Goal: Transaction & Acquisition: Purchase product/service

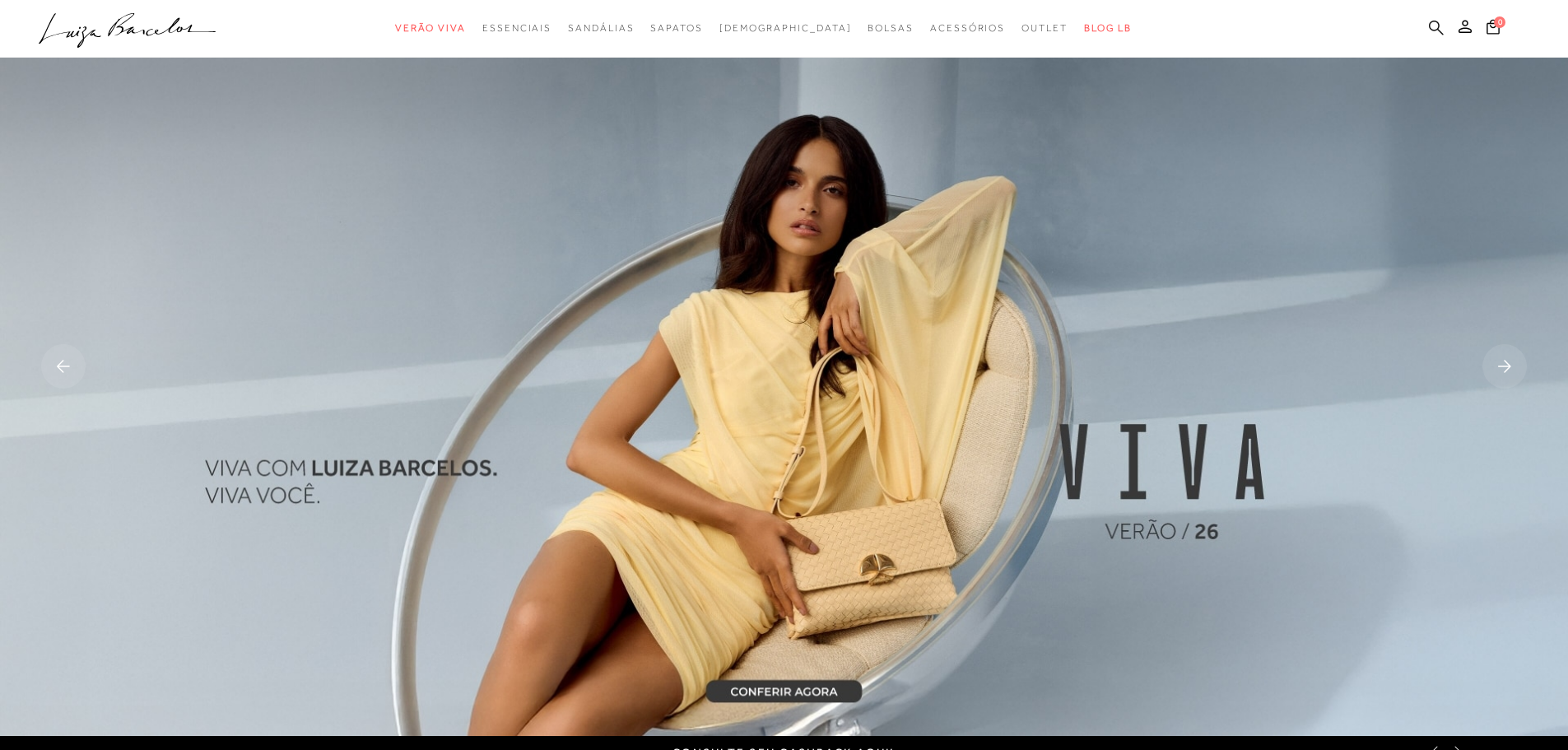
click at [1440, 27] on icon at bounding box center [1436, 28] width 15 height 16
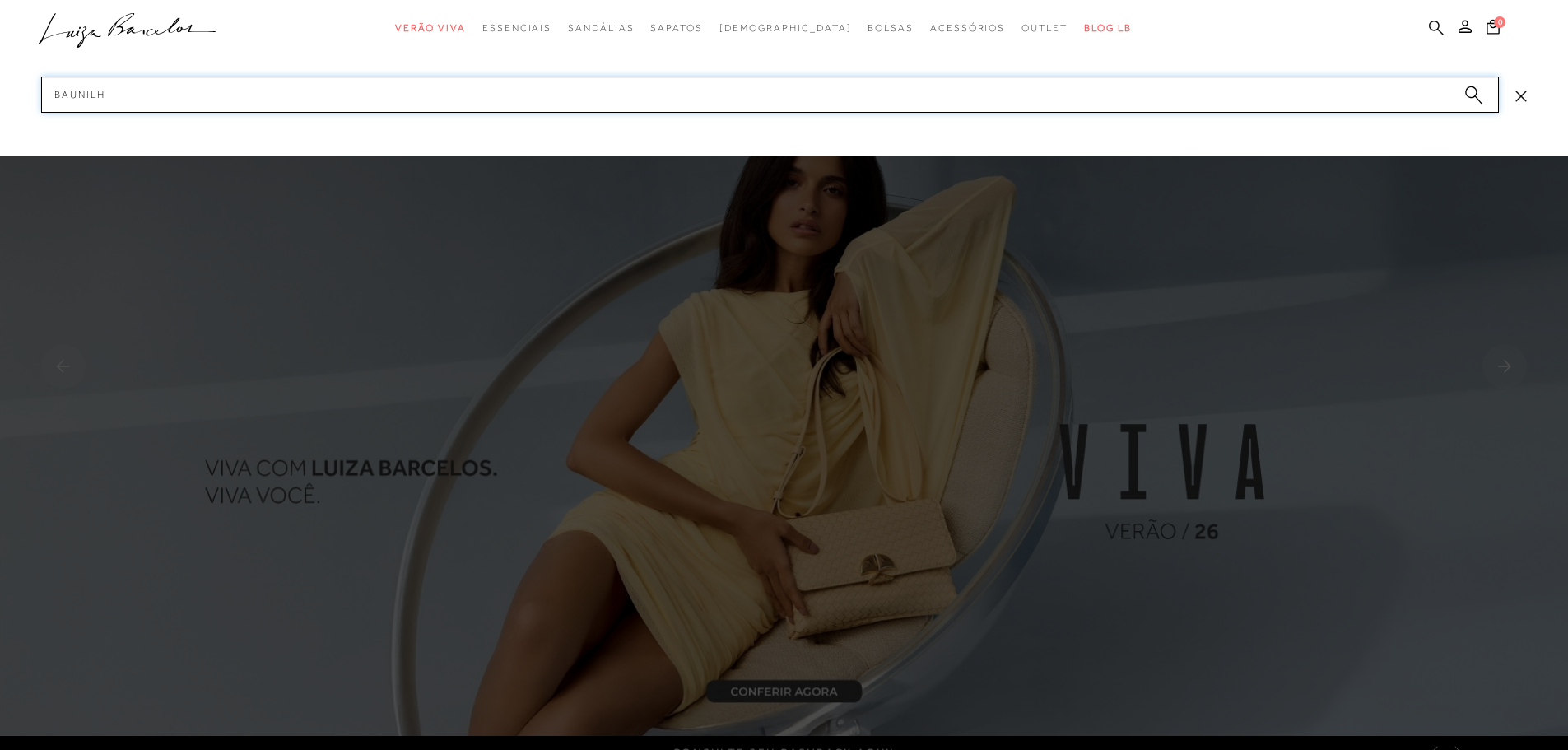
type input "baunilha"
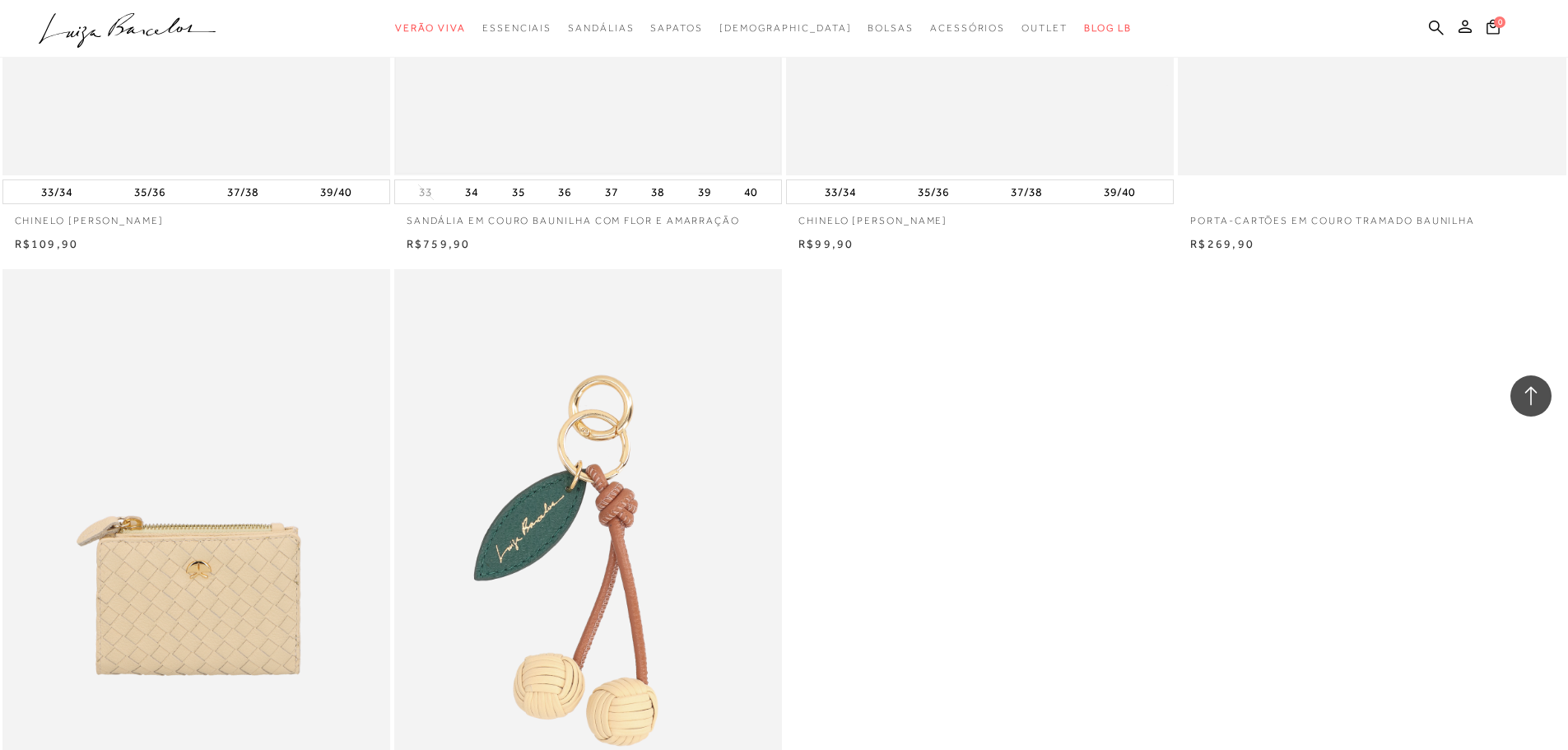
scroll to position [1399, 0]
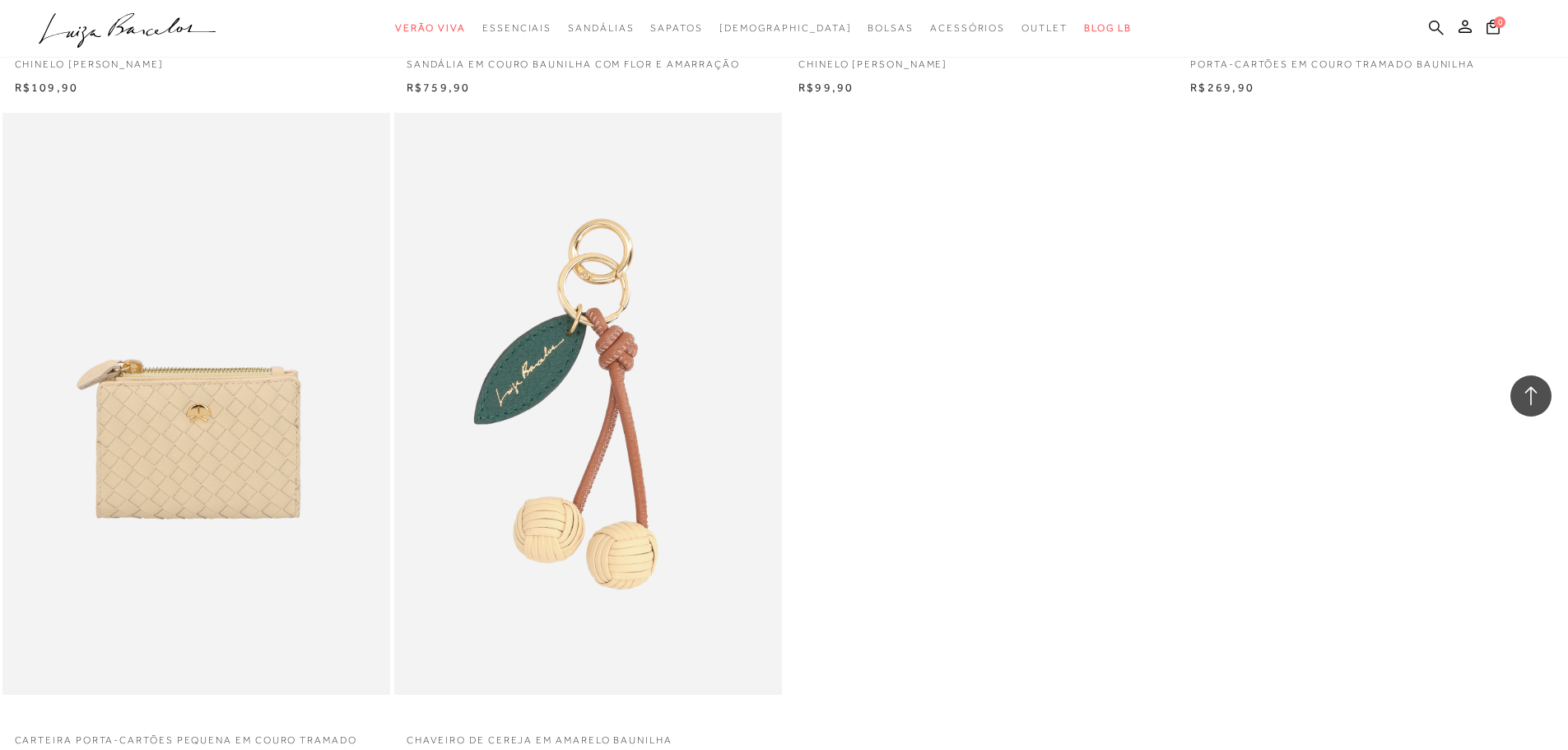
click at [1434, 25] on icon at bounding box center [1436, 28] width 15 height 16
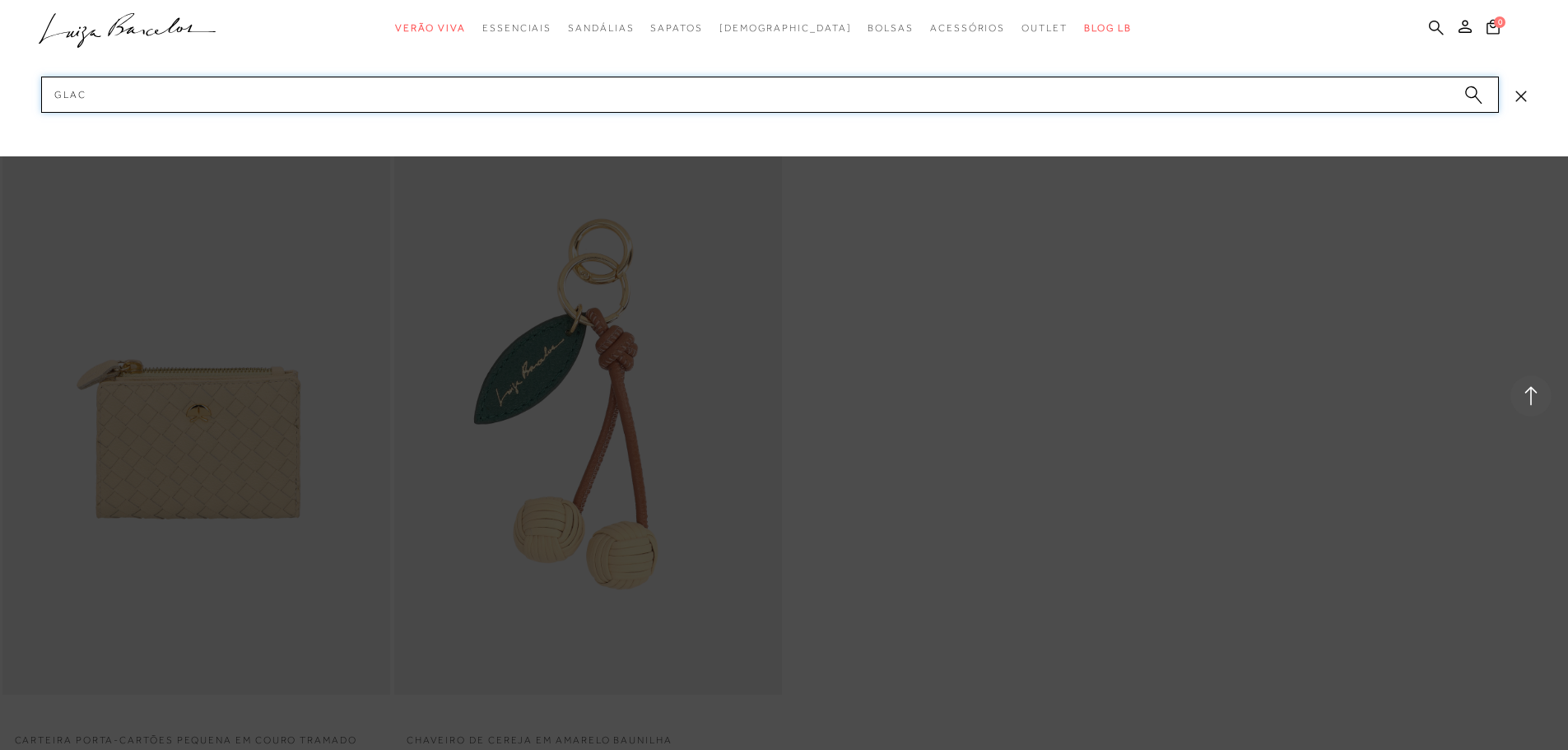
type input "glace"
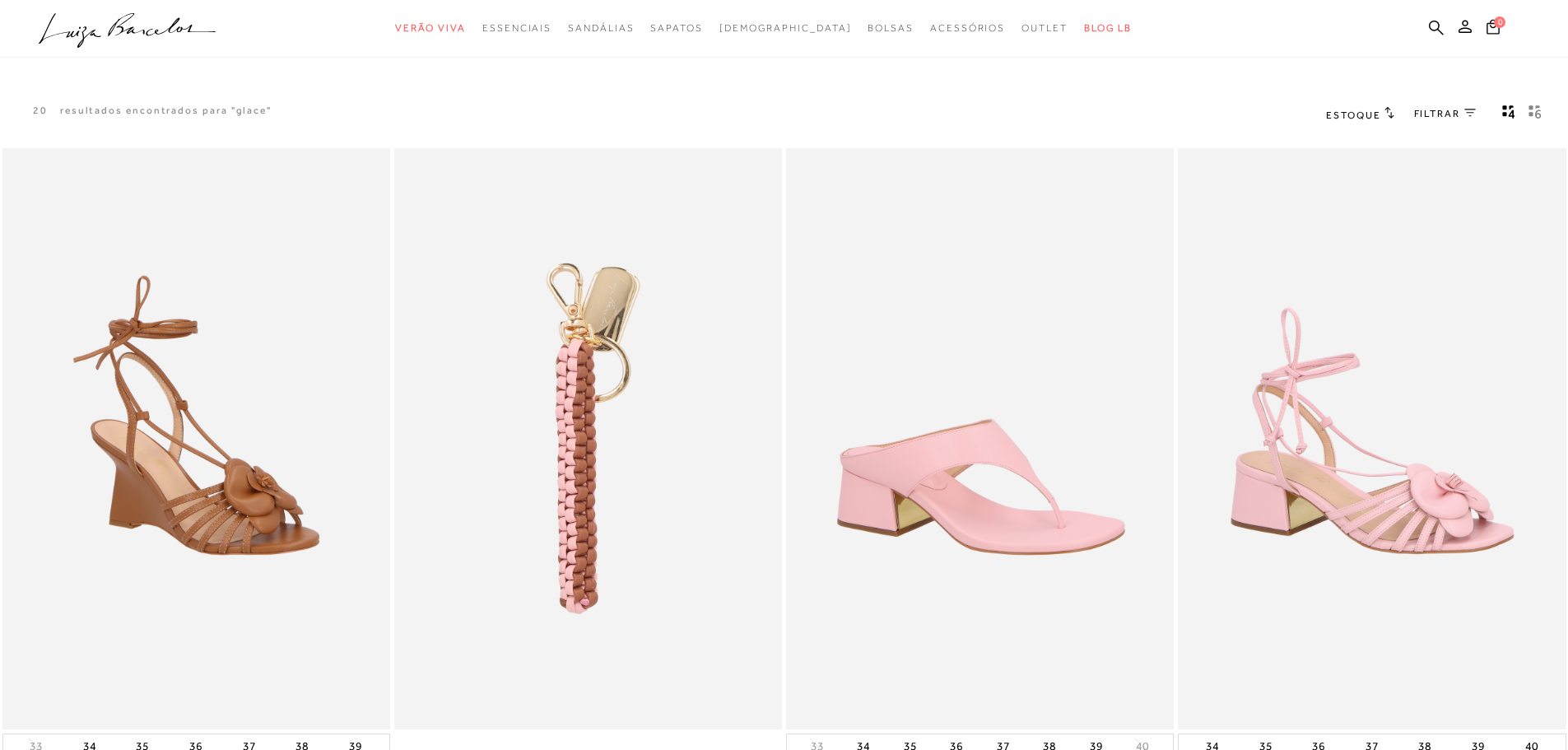
click at [1329, 432] on img at bounding box center [1371, 439] width 384 height 577
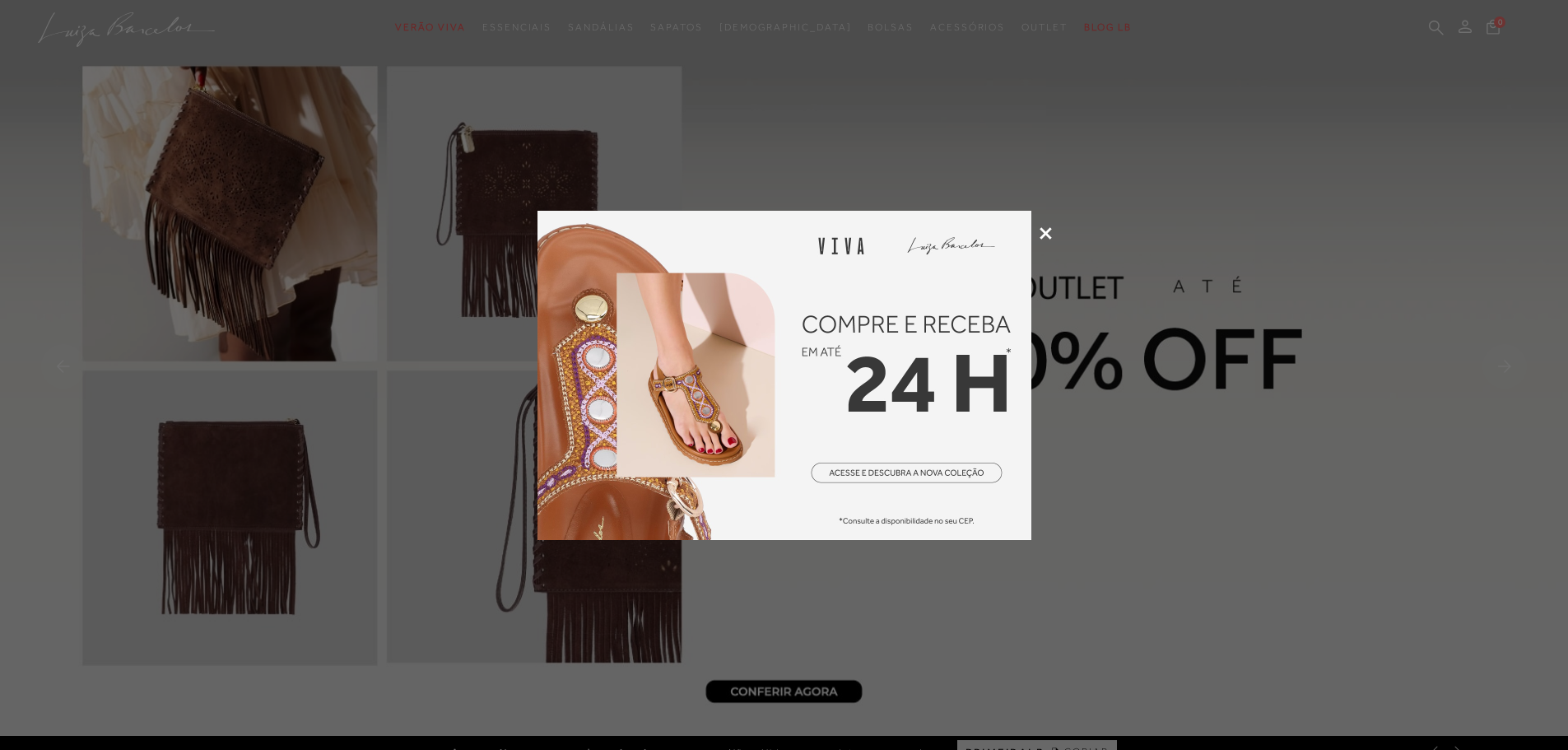
click at [1048, 231] on icon at bounding box center [1046, 234] width 12 height 12
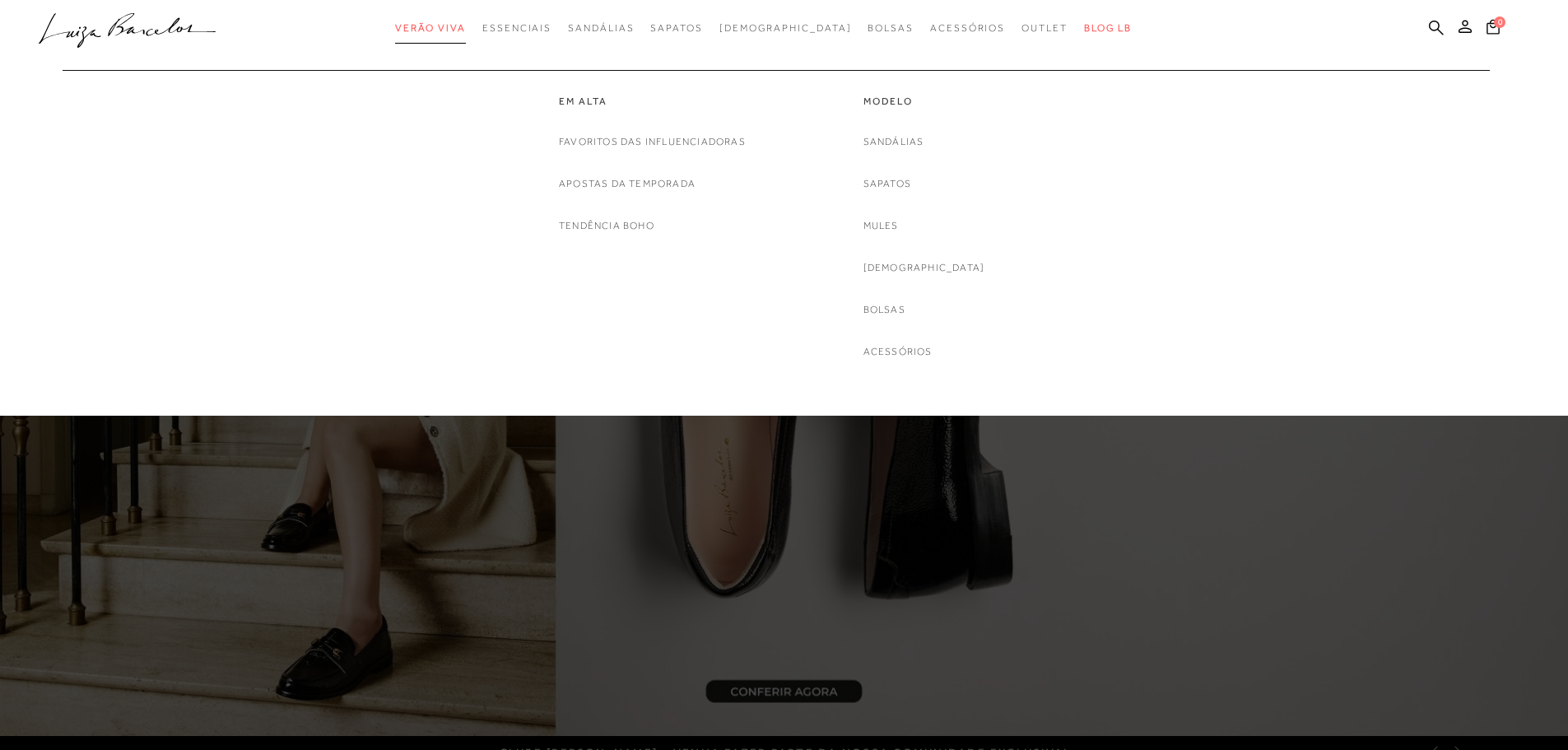
click at [466, 31] on span "Verão Viva" at bounding box center [430, 28] width 70 height 12
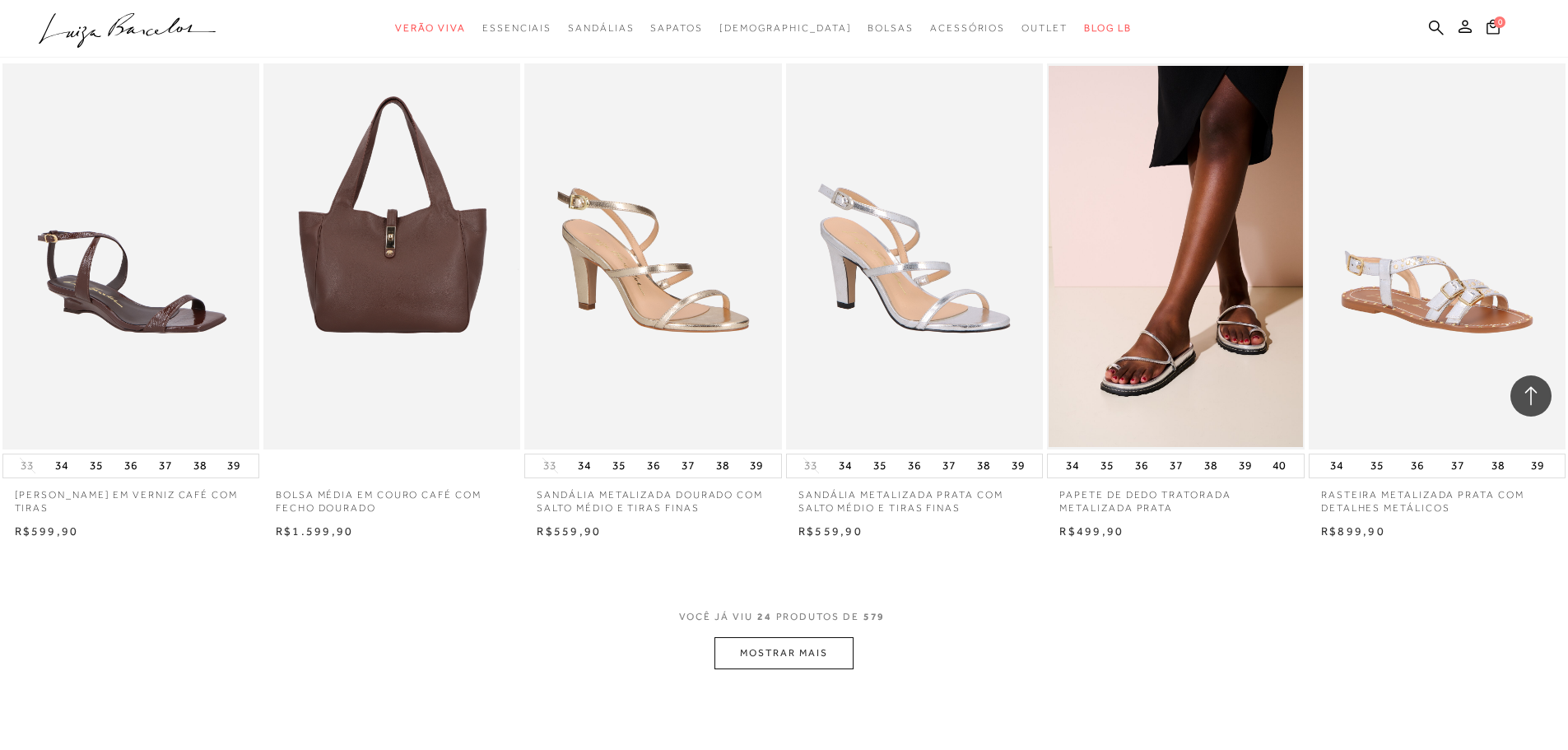
scroll to position [1728, 0]
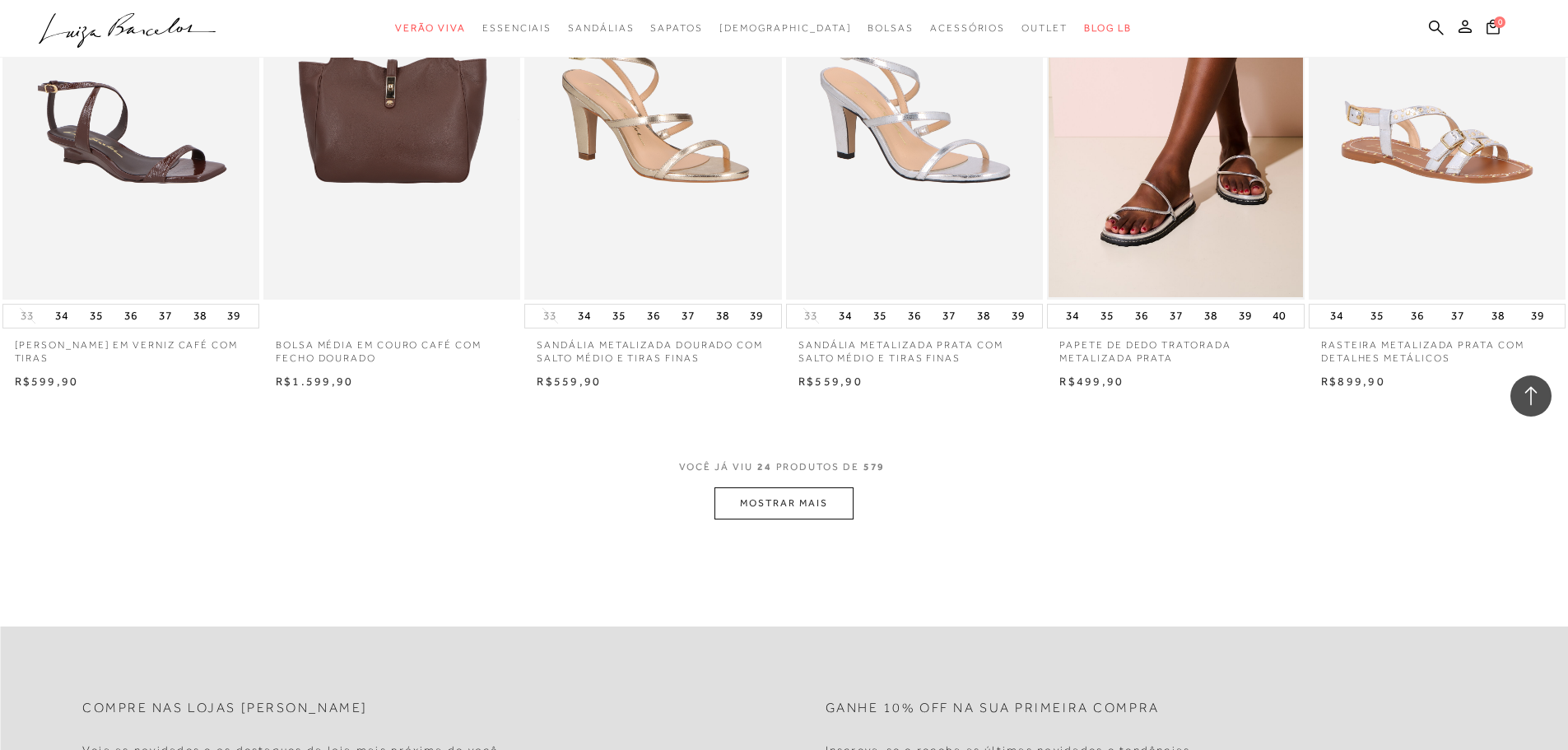
click at [739, 500] on button "MOSTRAR MAIS" at bounding box center [783, 503] width 138 height 32
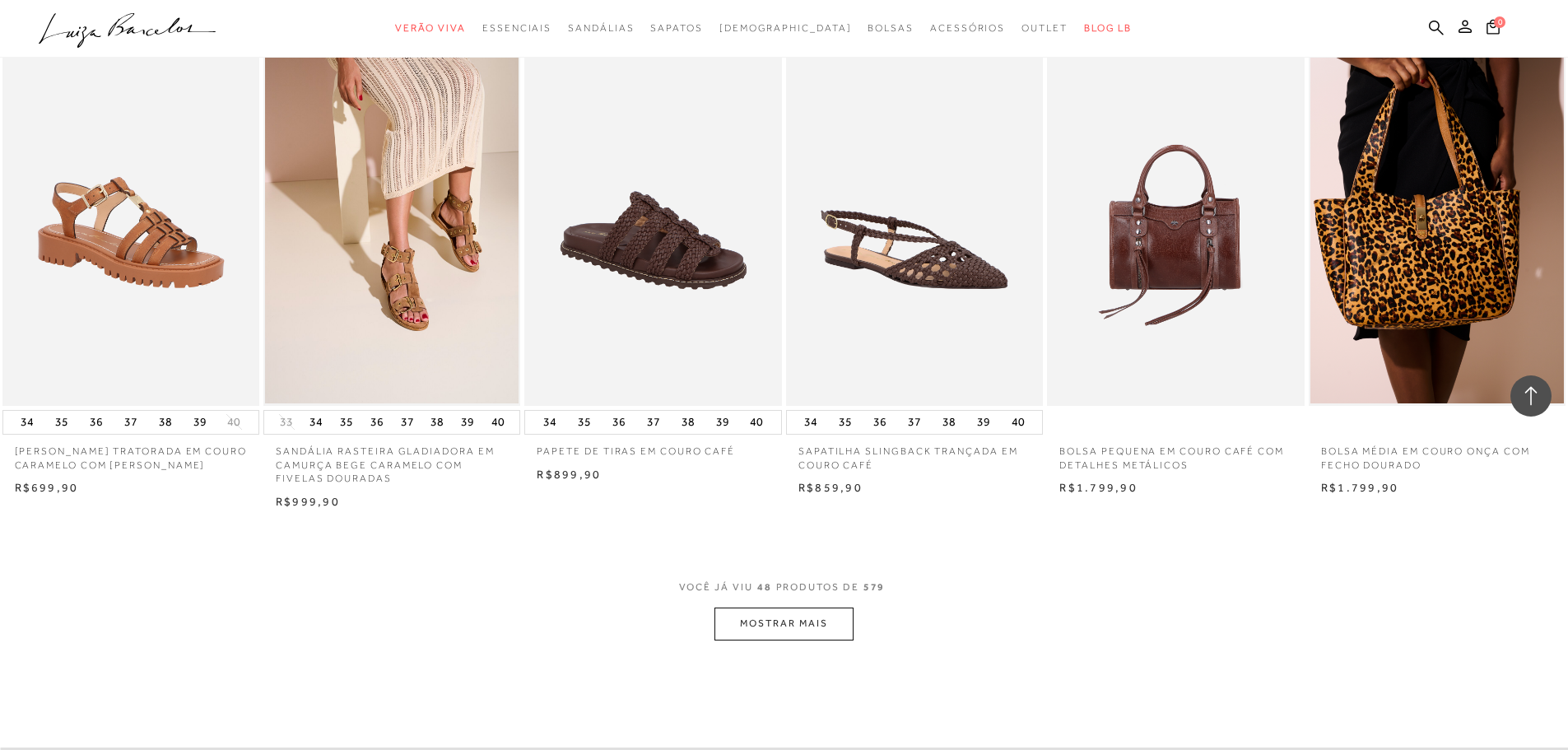
scroll to position [3951, 0]
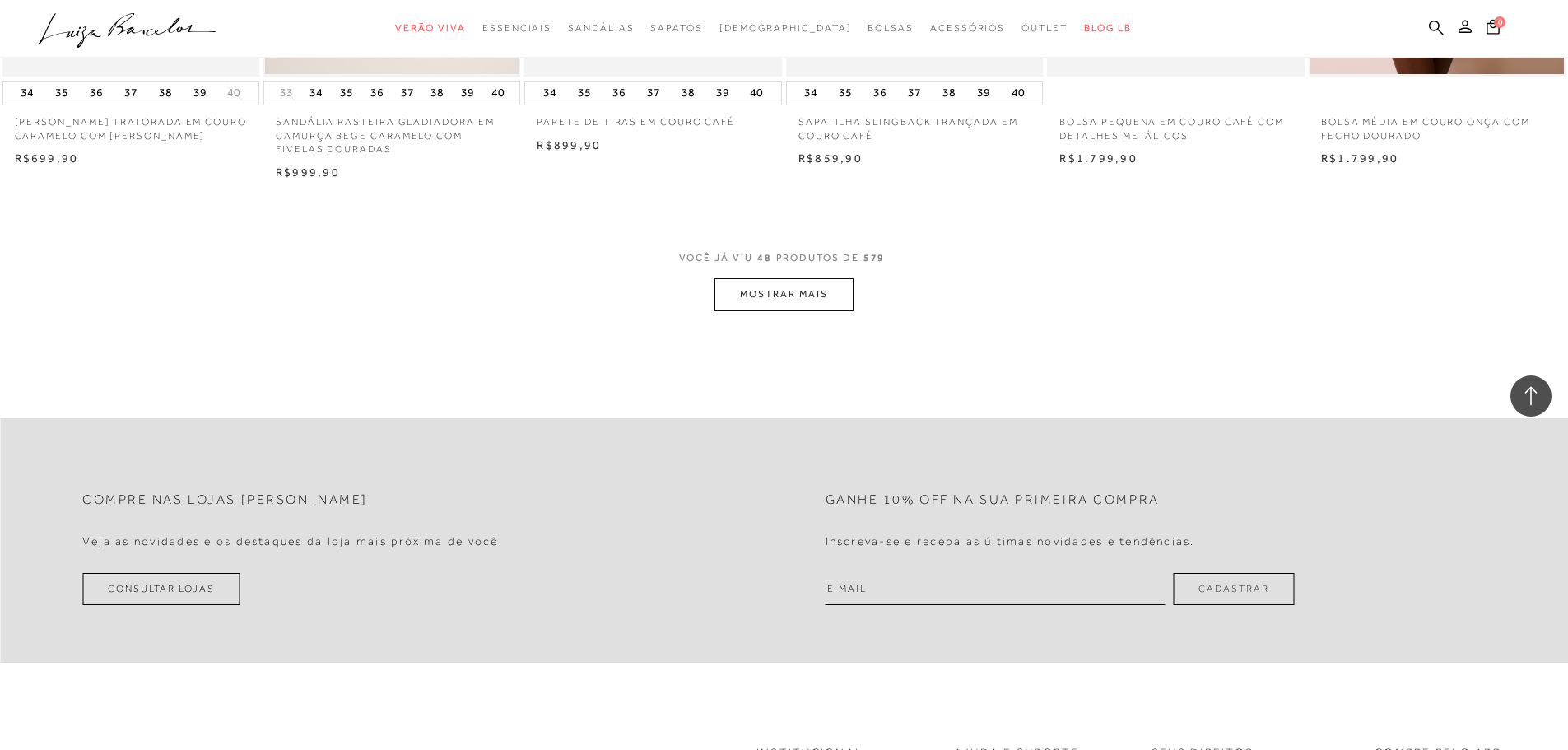
click at [838, 284] on button "MOSTRAR MAIS" at bounding box center [783, 294] width 138 height 32
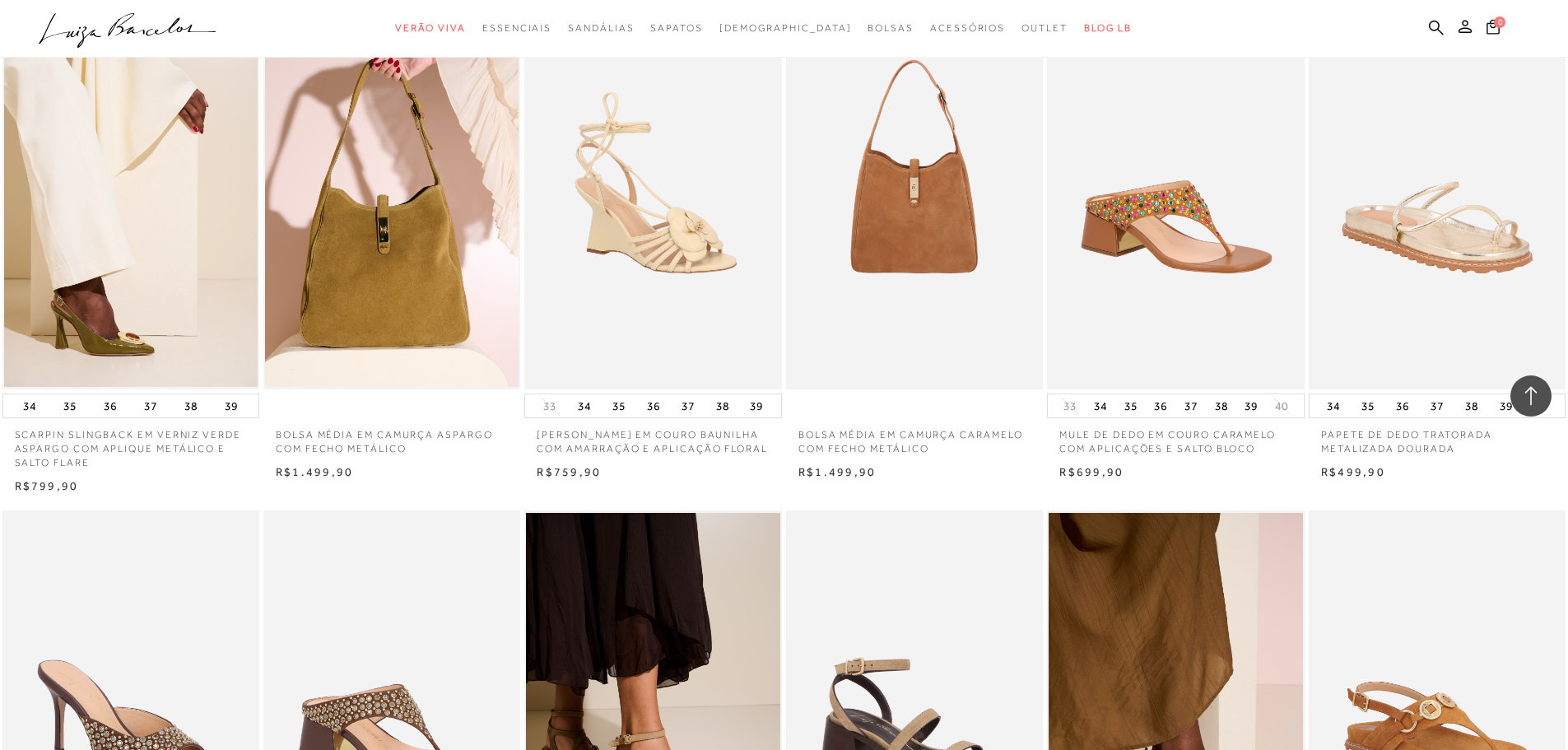
scroll to position [4362, 0]
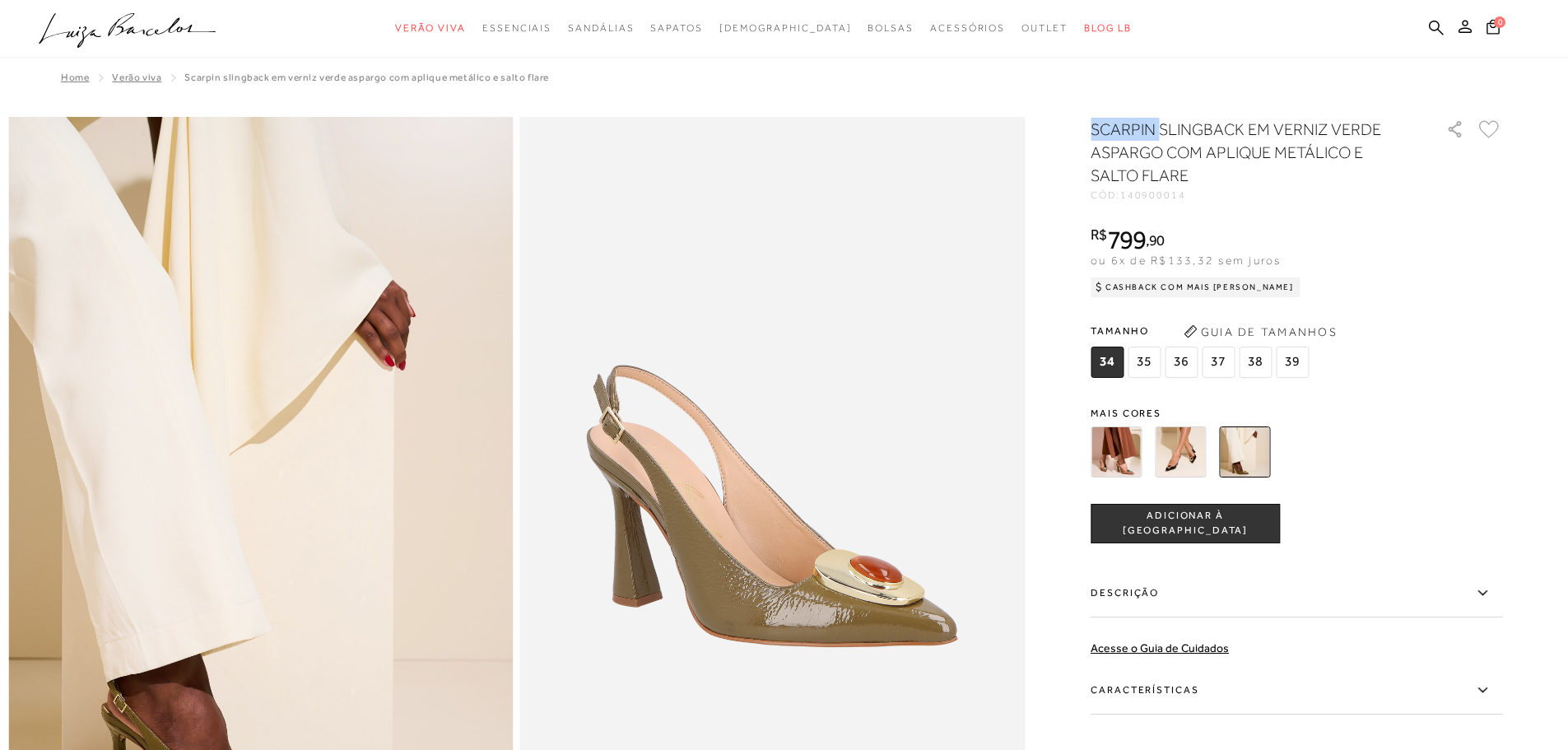
drag, startPoint x: 1100, startPoint y: 125, endPoint x: 1167, endPoint y: 126, distance: 67.0
click at [1167, 126] on h1 "SCARPIN SLINGBACK EM VERNIZ VERDE ASPARGO COM APLIQUE METÁLICO E SALTO FLARE" at bounding box center [1245, 152] width 309 height 70
